Goal: Task Accomplishment & Management: Manage account settings

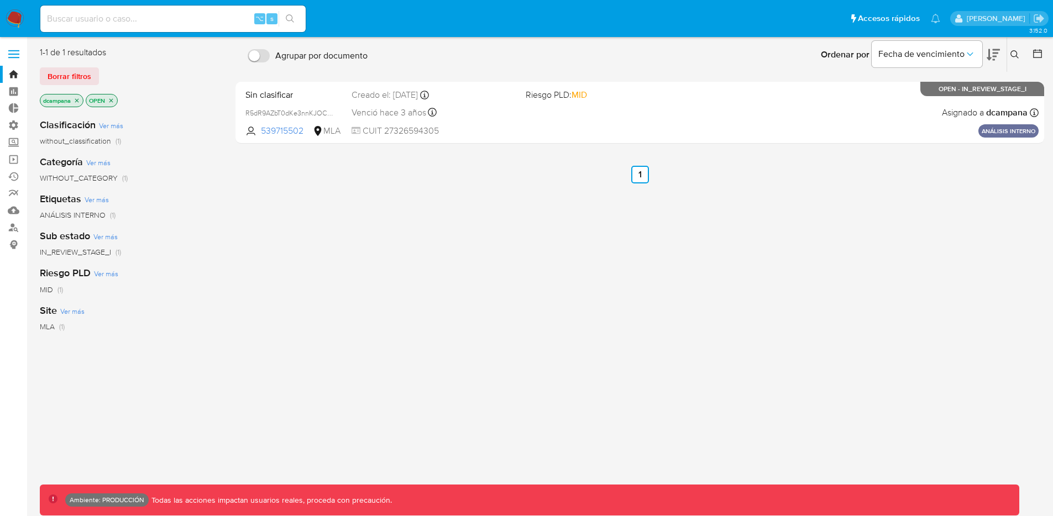
click at [23, 49] on label at bounding box center [14, 54] width 28 height 23
click at [0, 0] on input "checkbox" at bounding box center [0, 0] width 0 height 0
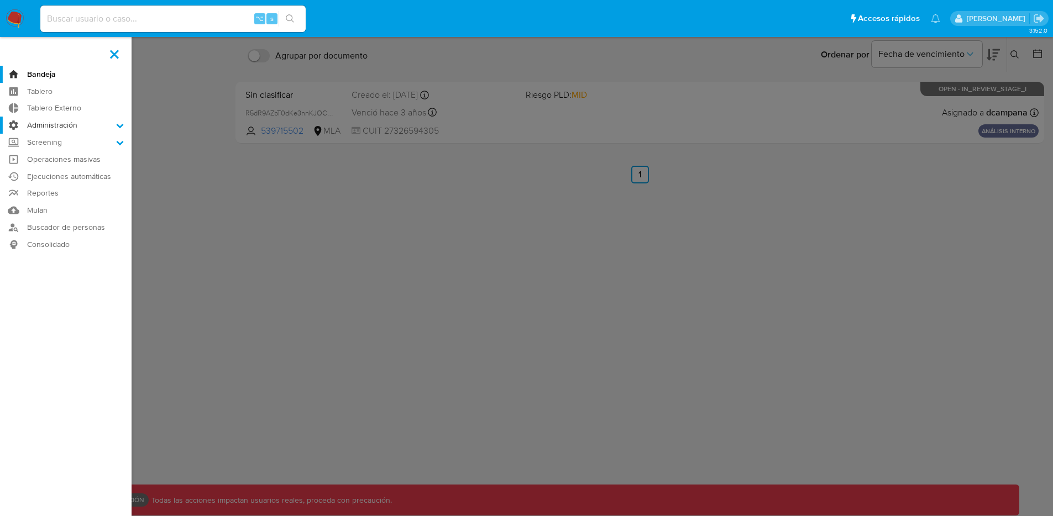
click at [70, 124] on label "Administración" at bounding box center [66, 125] width 132 height 17
click at [0, 0] on input "Administración" at bounding box center [0, 0] width 0 height 0
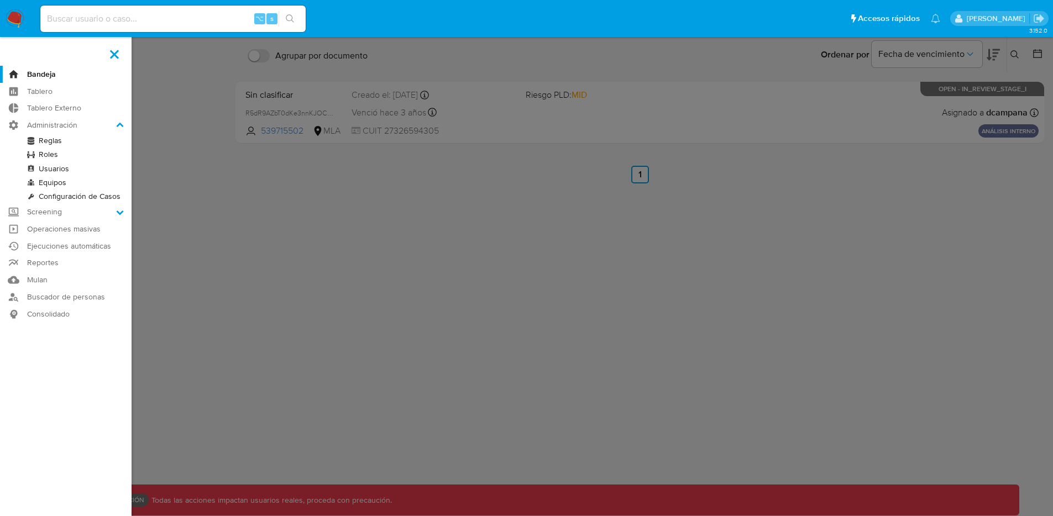
click at [59, 154] on link "Roles" at bounding box center [66, 155] width 132 height 14
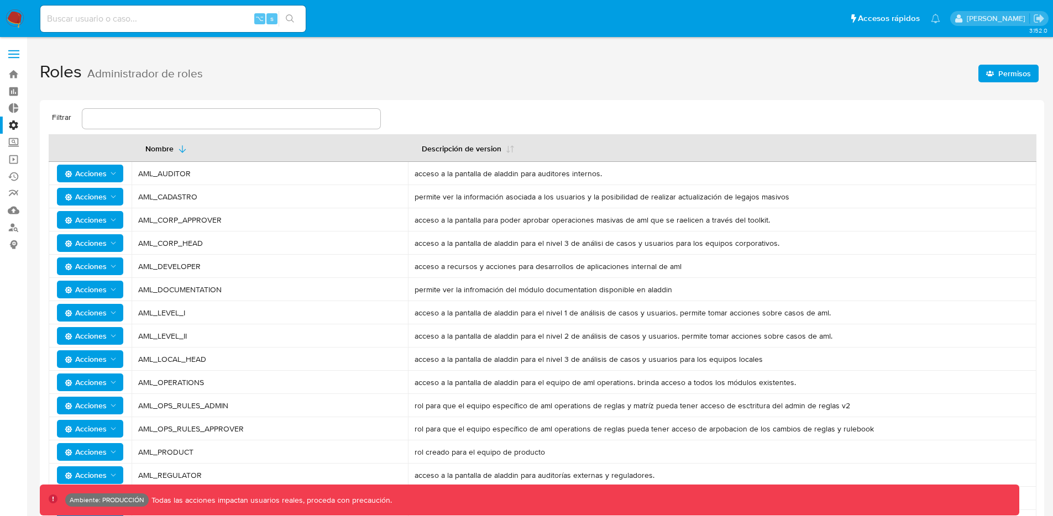
click at [1001, 77] on span "Permisos" at bounding box center [1015, 74] width 33 height 18
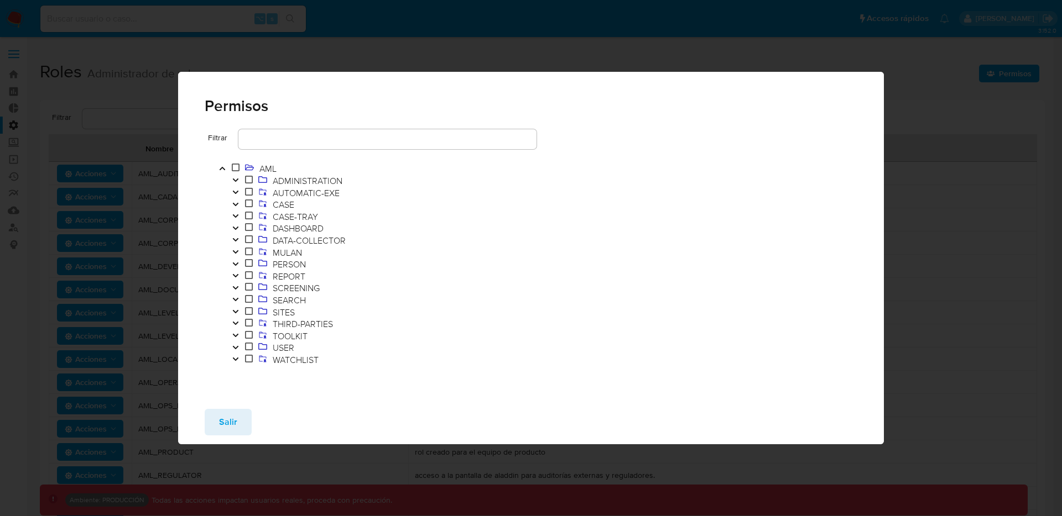
click at [232, 206] on icon "Toggle" at bounding box center [236, 204] width 8 height 7
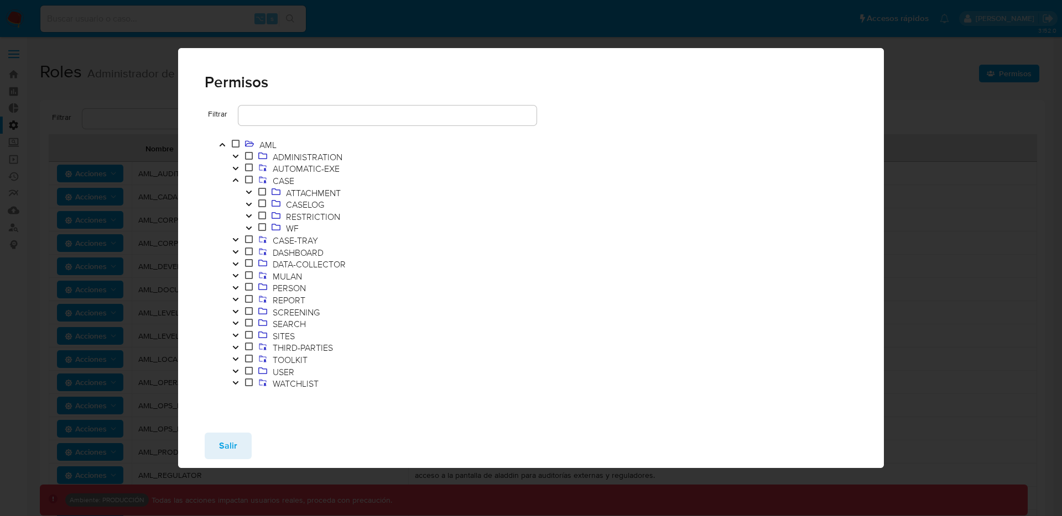
click at [249, 227] on icon "Toggle" at bounding box center [249, 228] width 6 height 3
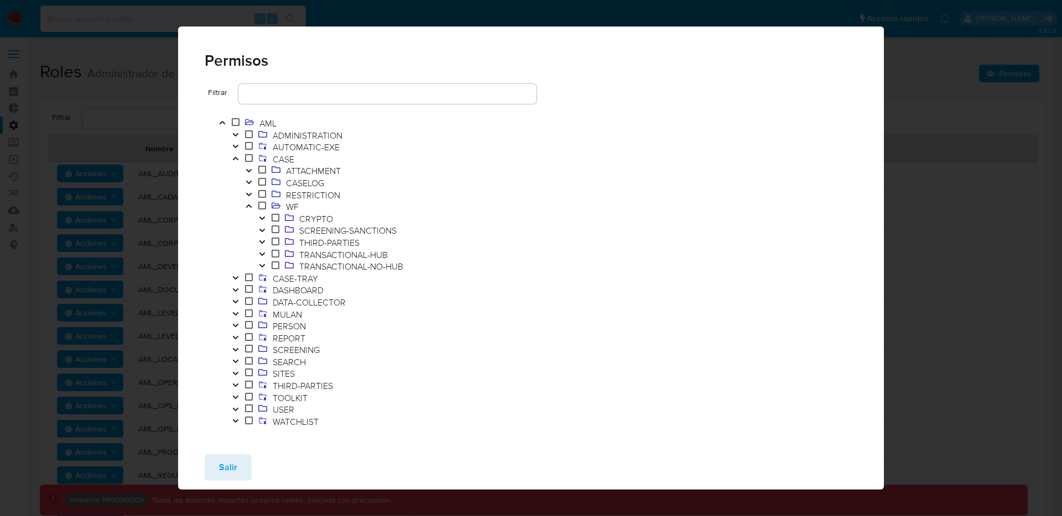
click at [266, 220] on button "Toggle" at bounding box center [261, 219] width 13 height 12
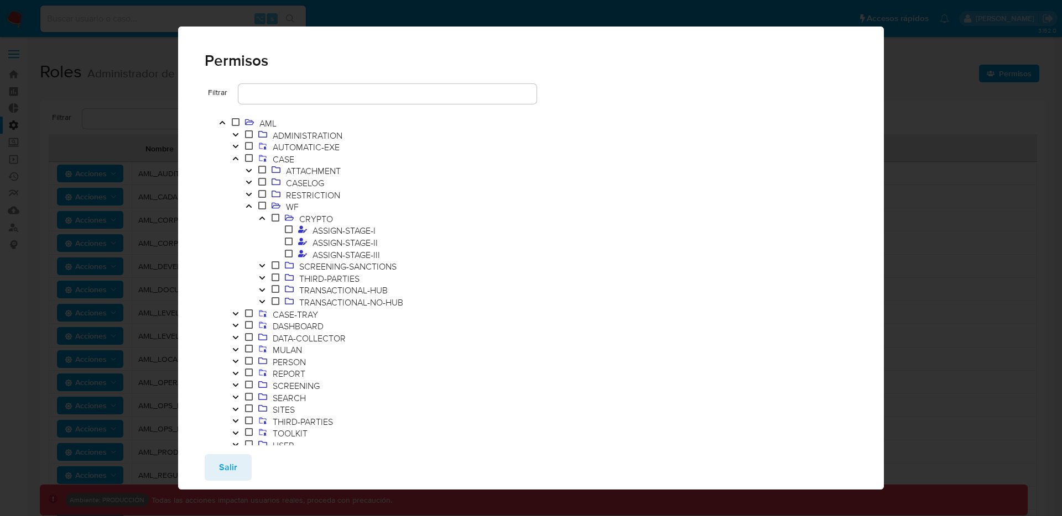
click at [262, 262] on button "Toggle" at bounding box center [261, 267] width 13 height 12
click at [264, 312] on icon "Toggle" at bounding box center [262, 314] width 8 height 7
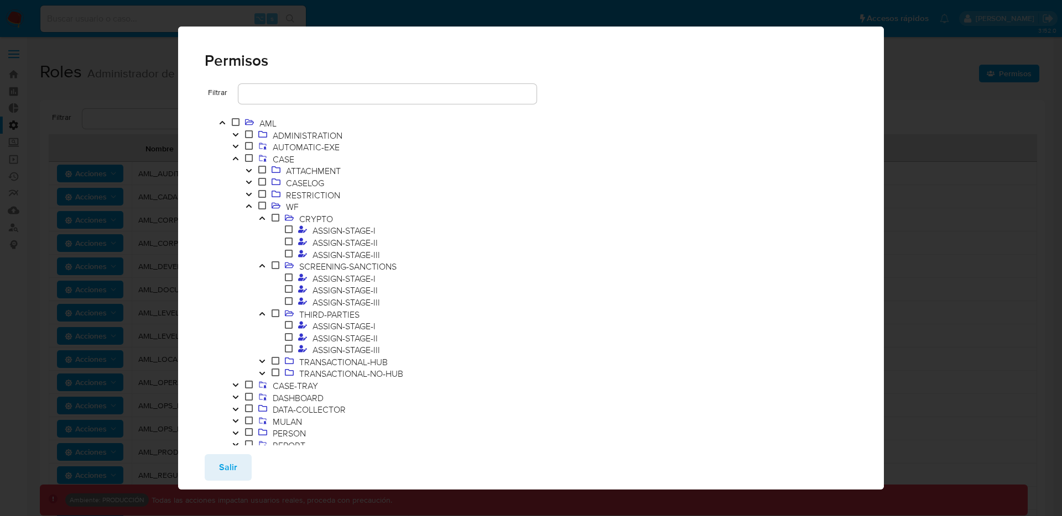
click at [263, 362] on icon "Toggle" at bounding box center [262, 361] width 8 height 7
click at [265, 399] on icon "Toggle" at bounding box center [262, 397] width 8 height 7
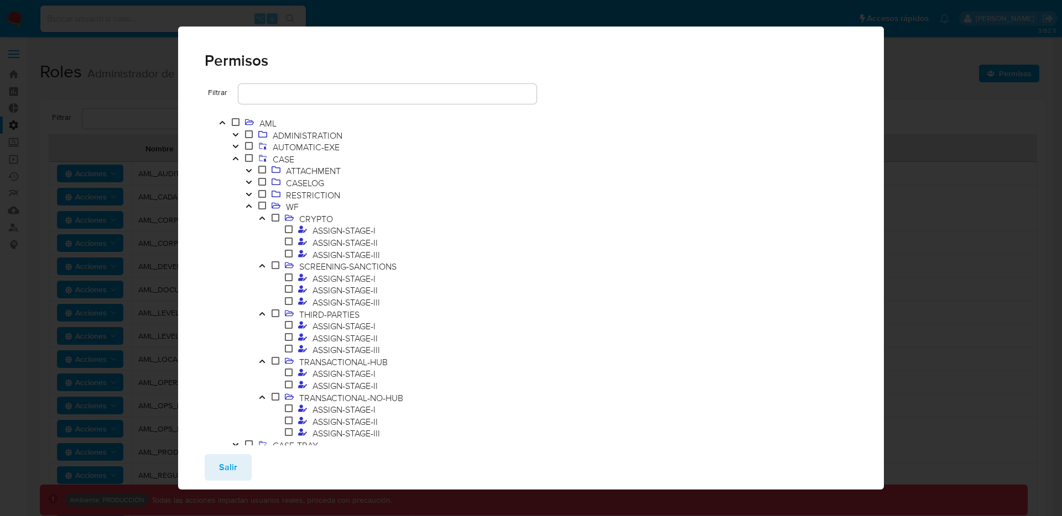
click at [262, 218] on icon "Toggle" at bounding box center [262, 218] width 8 height 7
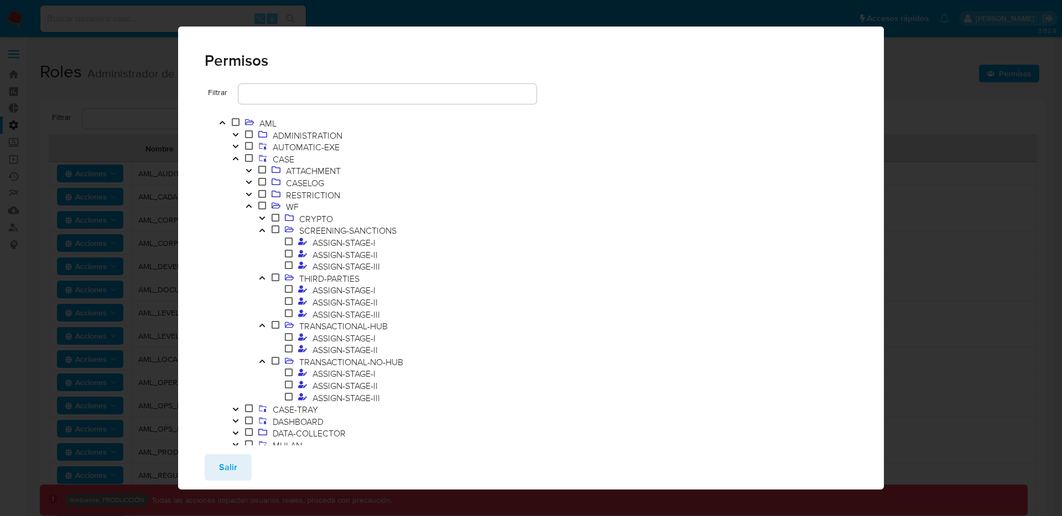
click at [260, 231] on icon "Toggle" at bounding box center [262, 230] width 6 height 3
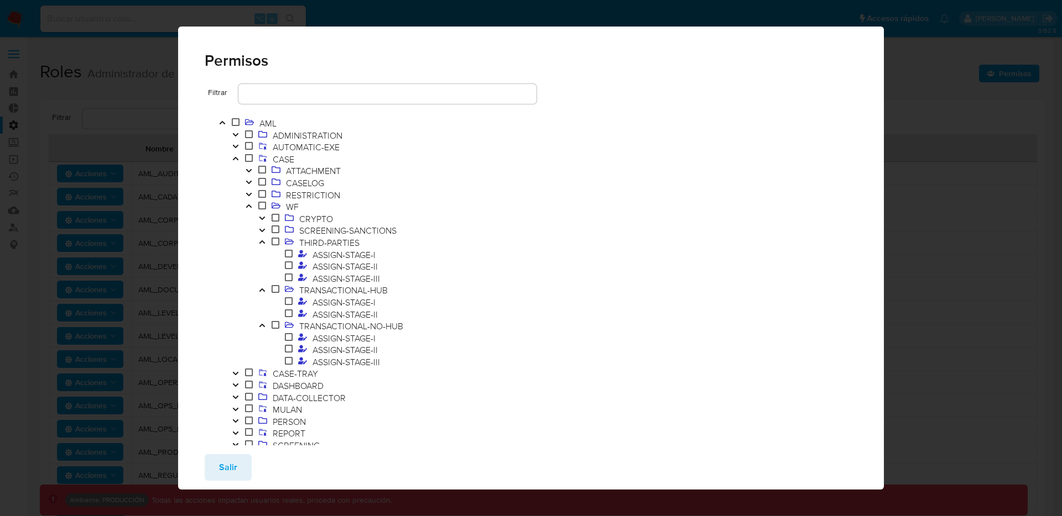
click at [261, 243] on icon "Toggle" at bounding box center [262, 242] width 8 height 7
click at [262, 254] on icon "Toggle" at bounding box center [262, 254] width 6 height 3
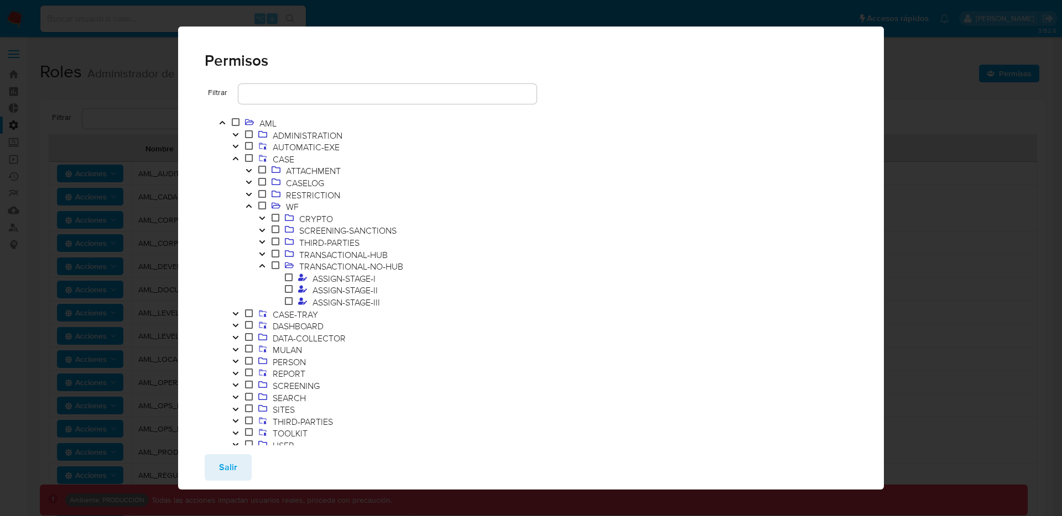
click at [262, 261] on button "Toggle" at bounding box center [261, 267] width 13 height 12
click at [233, 459] on span "Salir" at bounding box center [228, 468] width 18 height 24
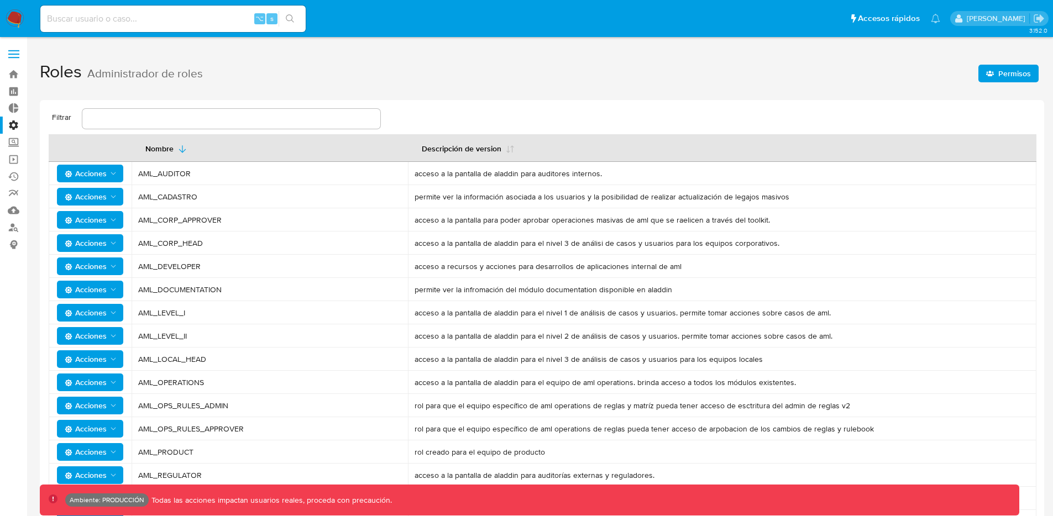
click at [1000, 65] on span "Permisos" at bounding box center [1015, 74] width 33 height 18
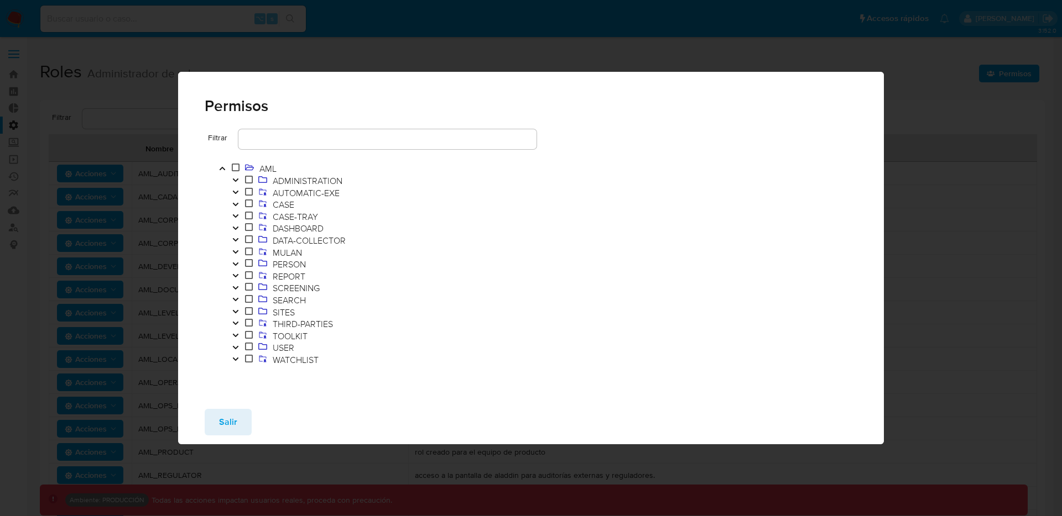
click at [239, 204] on button "Toggle" at bounding box center [235, 205] width 13 height 12
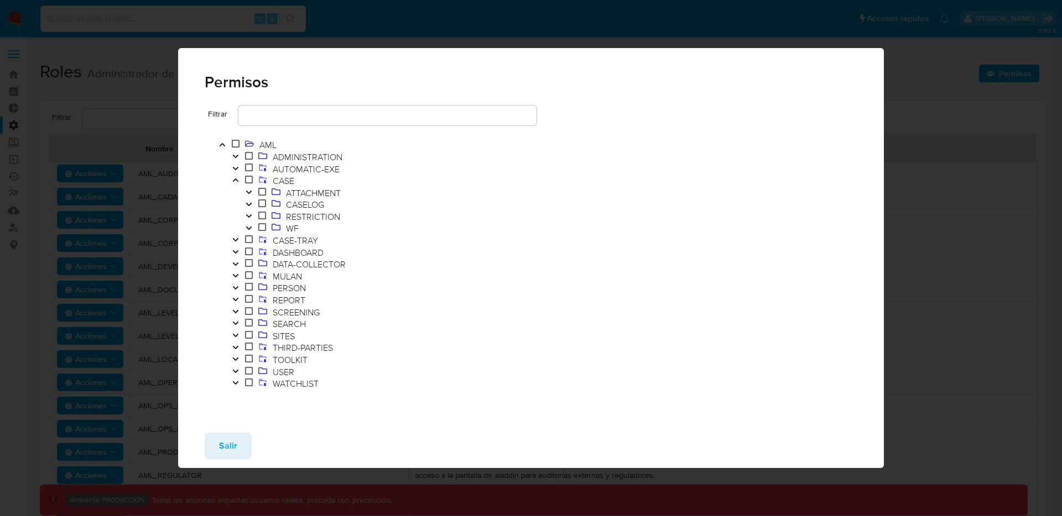
click at [253, 227] on button "Toggle" at bounding box center [248, 229] width 13 height 12
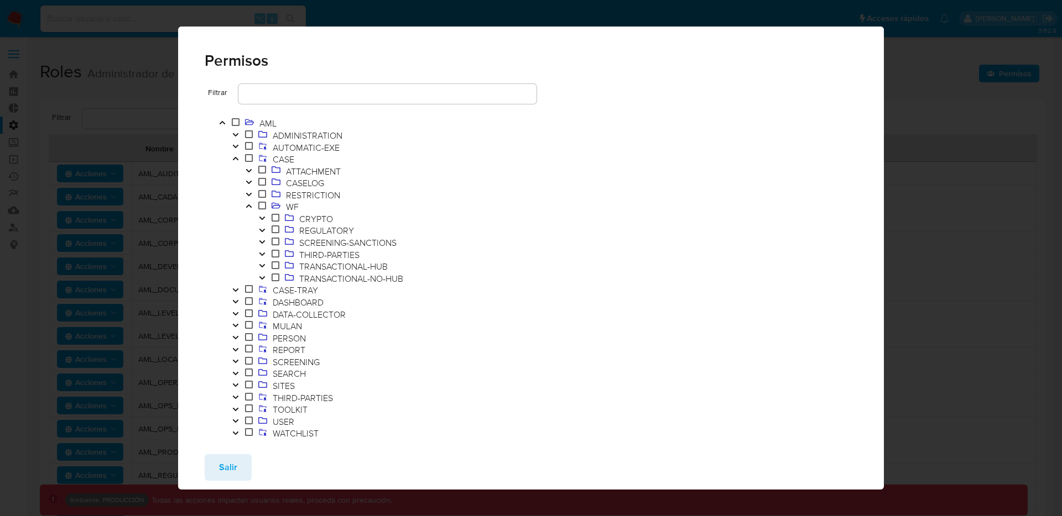
click at [264, 230] on icon "Toggle" at bounding box center [262, 230] width 8 height 7
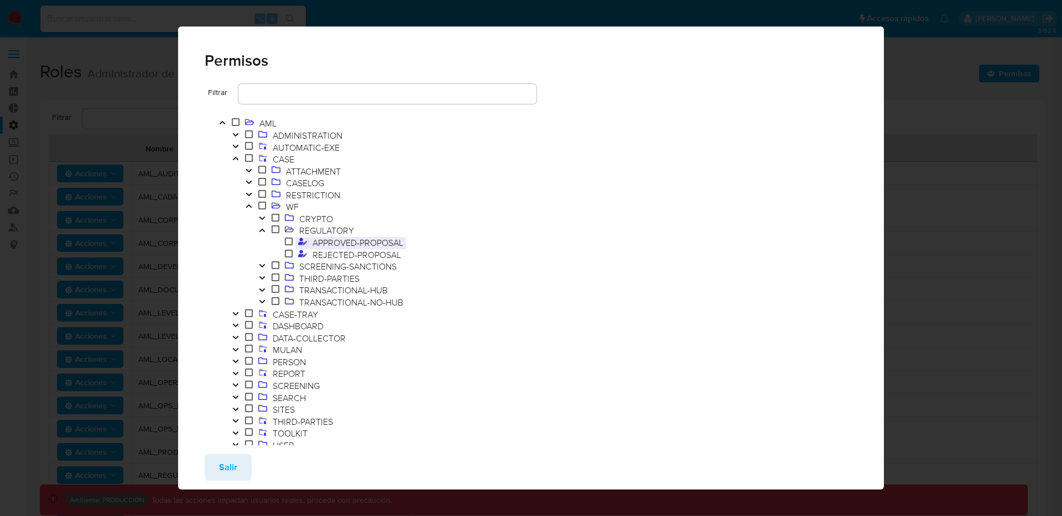
click at [368, 243] on span "APPROVED-PROPOSAL" at bounding box center [358, 243] width 96 height 12
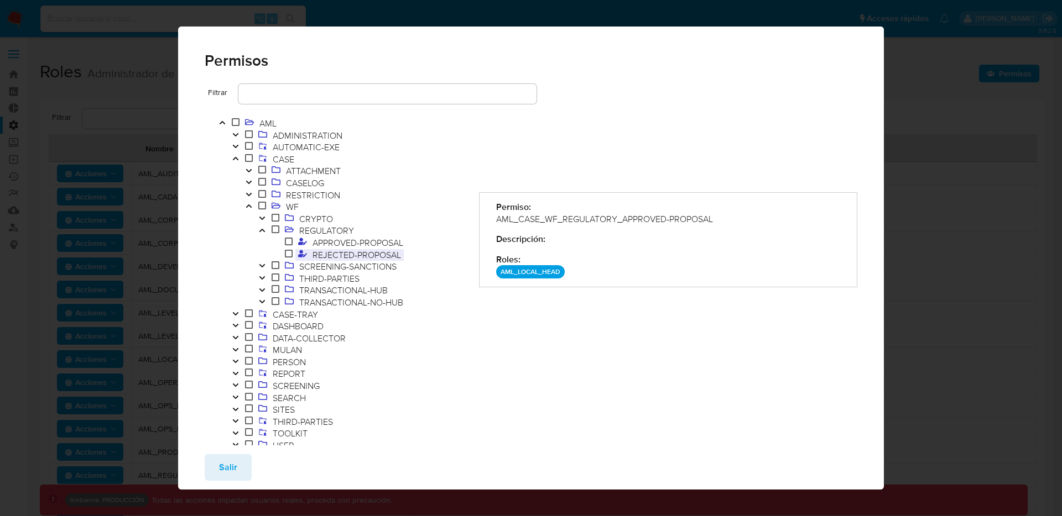
click at [366, 252] on span "REJECTED-PROPOSAL" at bounding box center [357, 255] width 94 height 12
click at [359, 242] on span "APPROVED-PROPOSAL" at bounding box center [358, 243] width 96 height 12
click at [357, 253] on span "REJECTED-PROPOSAL" at bounding box center [357, 255] width 94 height 12
click at [249, 204] on icon "Toggle" at bounding box center [249, 206] width 8 height 7
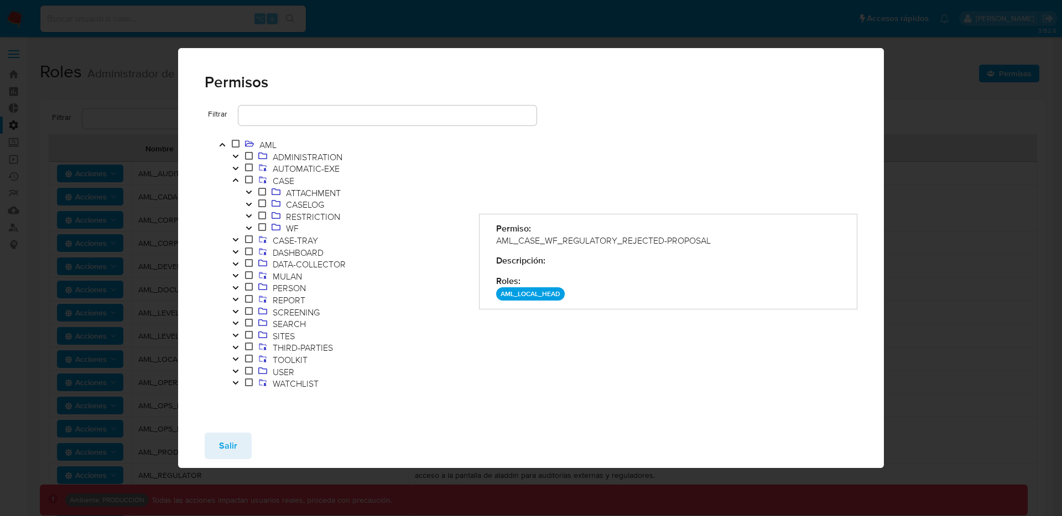
click at [252, 225] on icon "Toggle" at bounding box center [249, 228] width 8 height 7
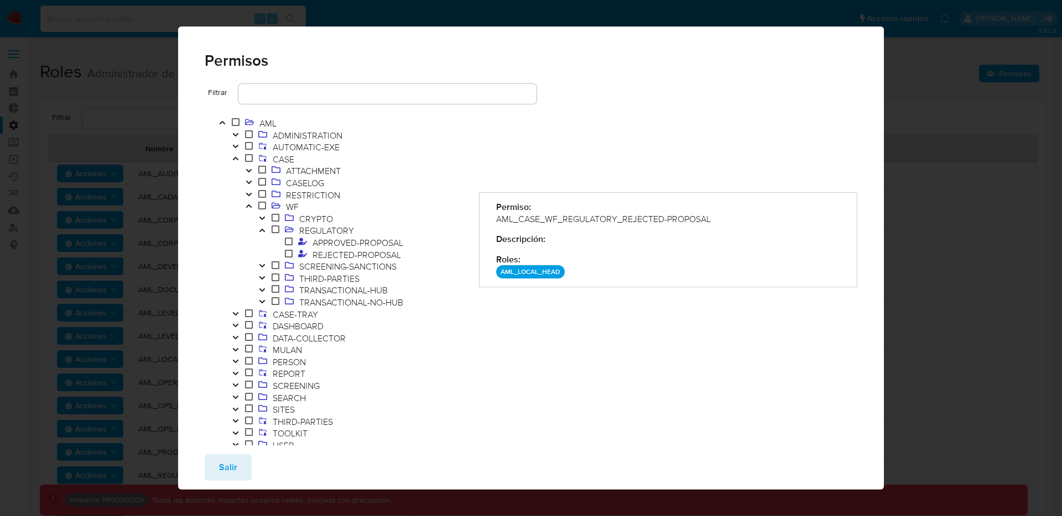
click at [259, 228] on icon "Toggle" at bounding box center [262, 230] width 8 height 7
